Goal: Task Accomplishment & Management: Use online tool/utility

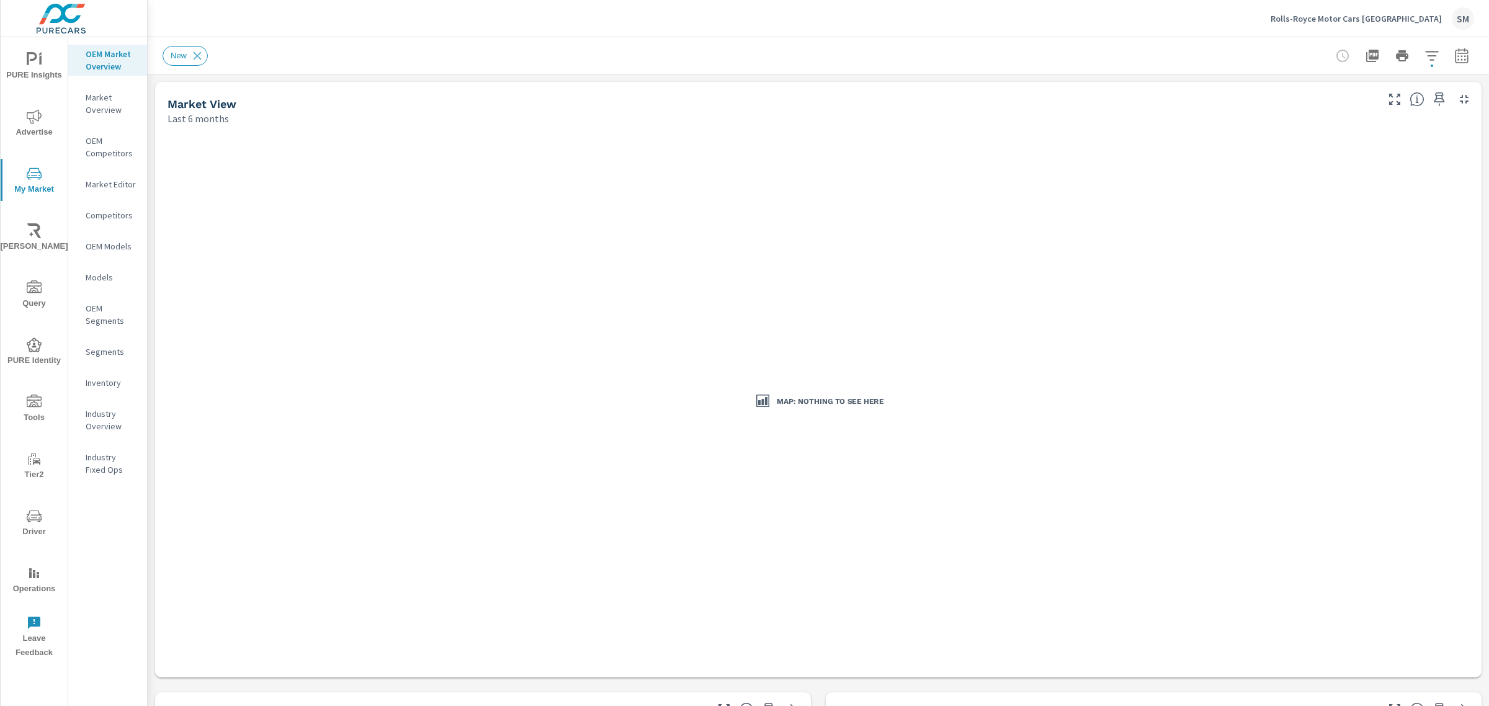
click at [94, 382] on p "Inventory" at bounding box center [112, 383] width 52 height 12
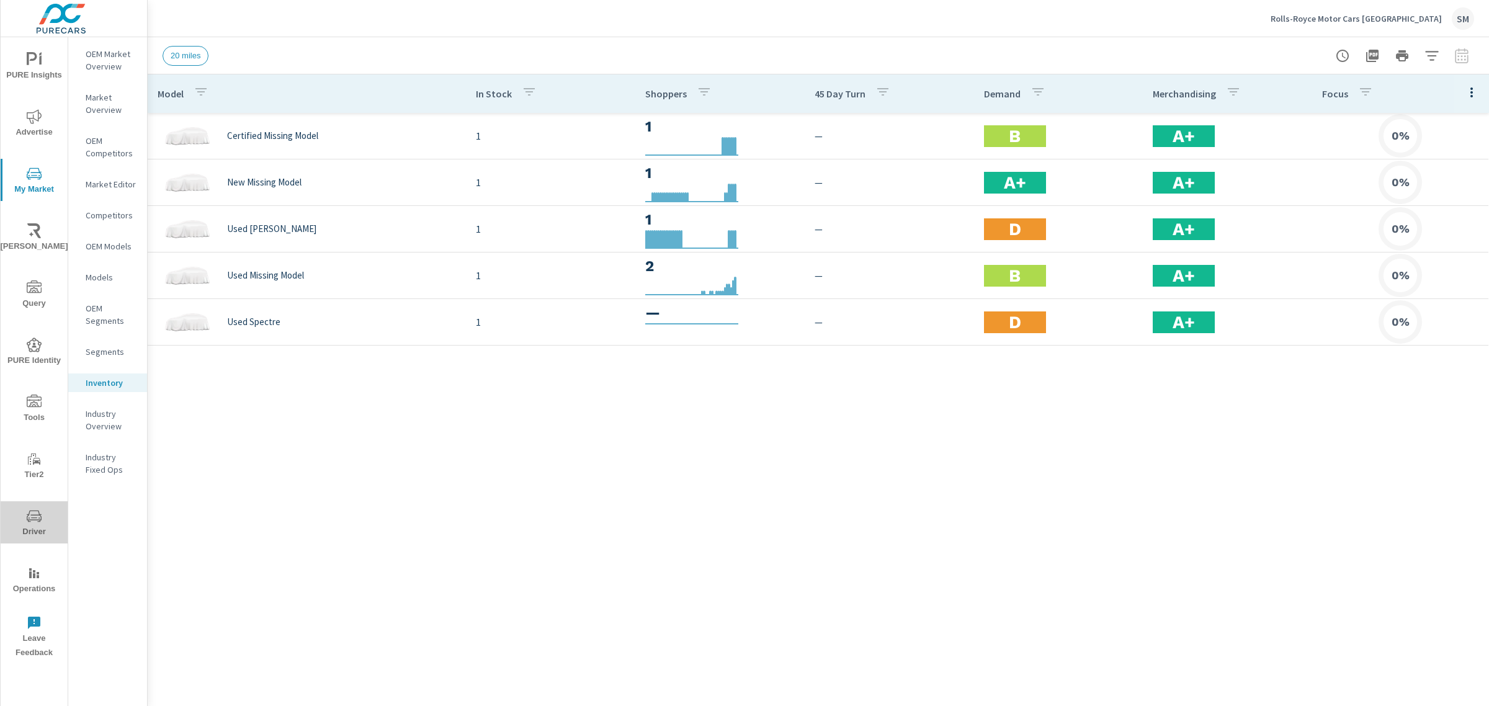
click at [36, 523] on icon "nav menu" at bounding box center [34, 516] width 15 height 15
